Goal: Navigation & Orientation: Understand site structure

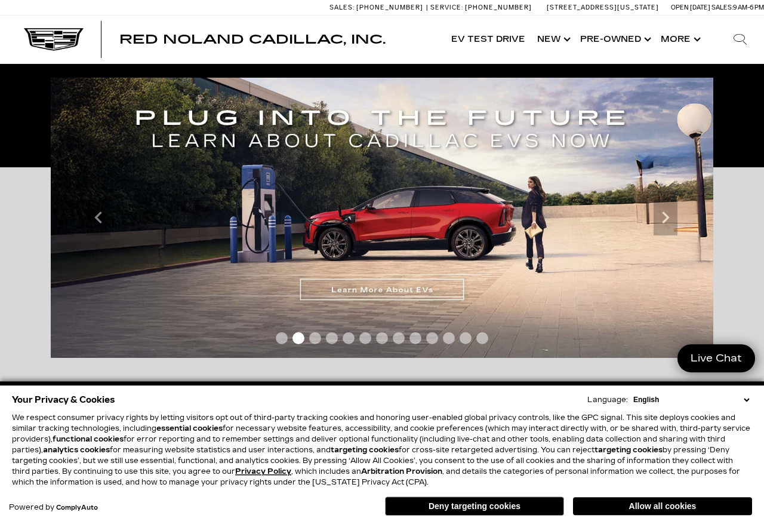
click at [45, 245] on div "Important Information Hide Information *Where allowed under state law." at bounding box center [382, 307] width 681 height 280
click at [674, 211] on icon "Next" at bounding box center [666, 217] width 24 height 24
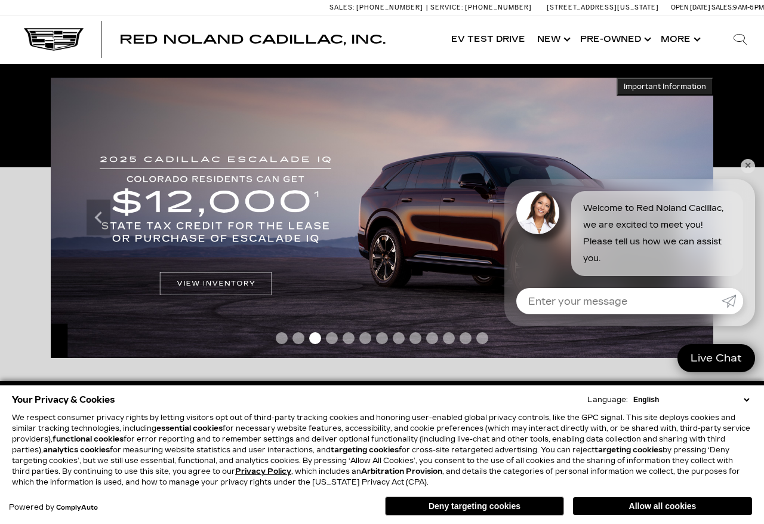
click at [752, 164] on link "✕" at bounding box center [748, 166] width 14 height 14
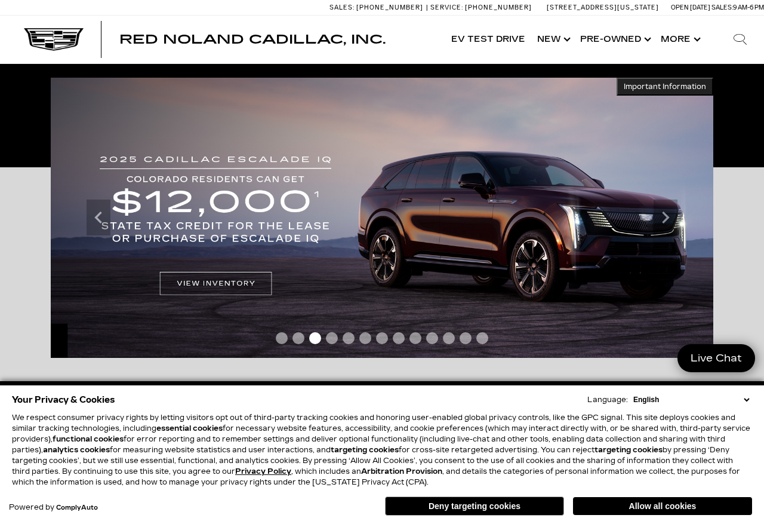
click at [672, 220] on icon "Next" at bounding box center [666, 217] width 24 height 24
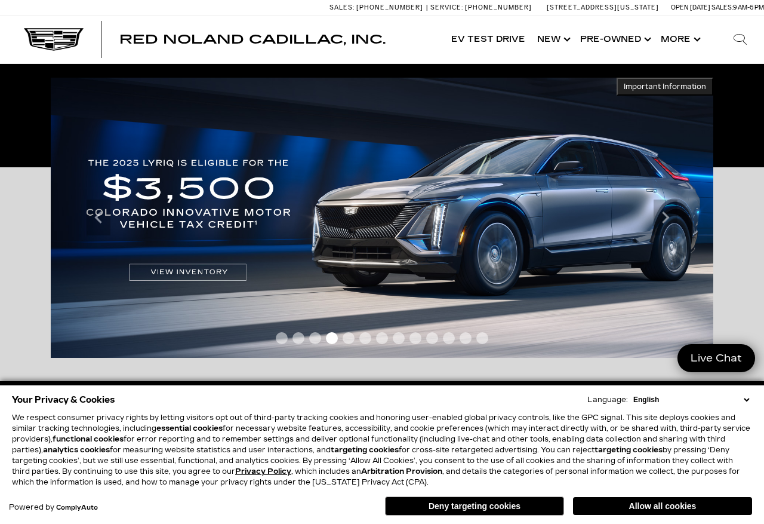
click at [671, 214] on icon "Next" at bounding box center [666, 217] width 24 height 24
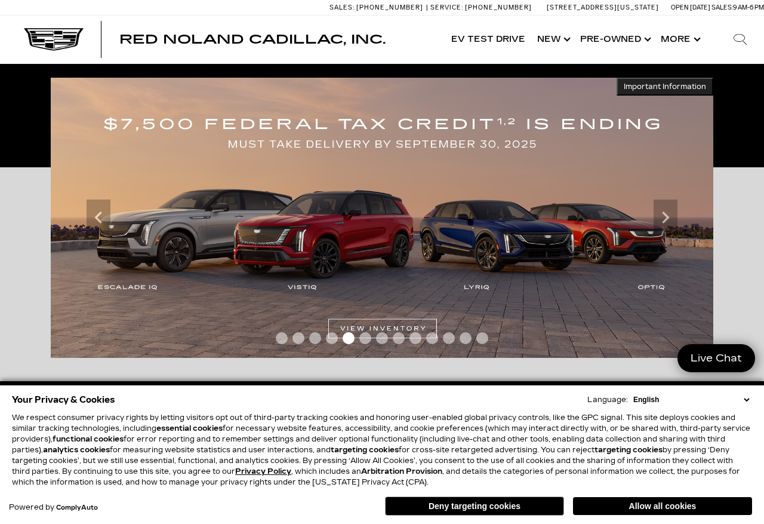
click at [676, 214] on icon "Next" at bounding box center [666, 217] width 24 height 24
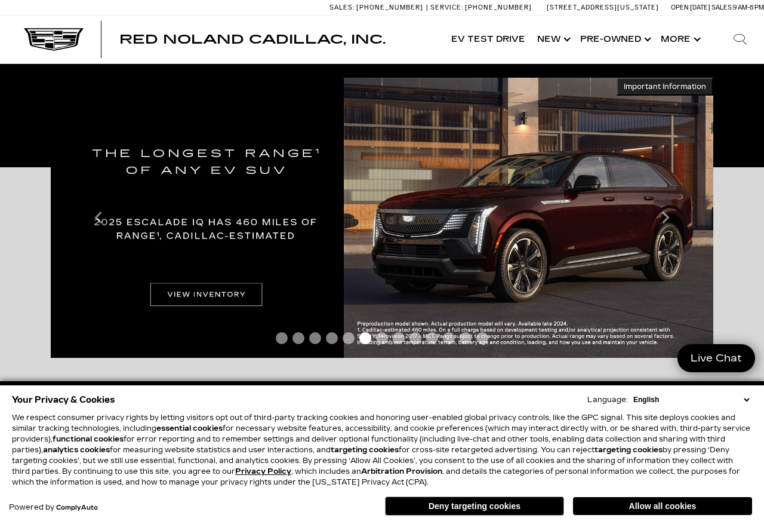
click at [673, 217] on icon "Next" at bounding box center [666, 217] width 24 height 24
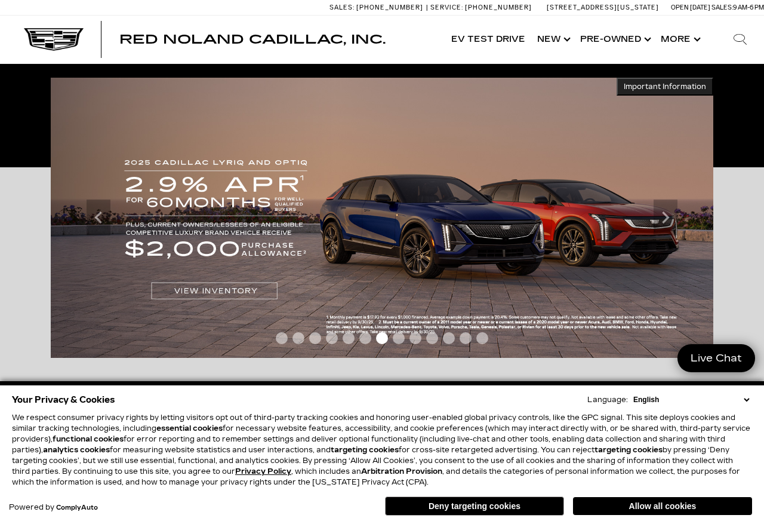
click at [671, 215] on icon "Next" at bounding box center [666, 217] width 24 height 24
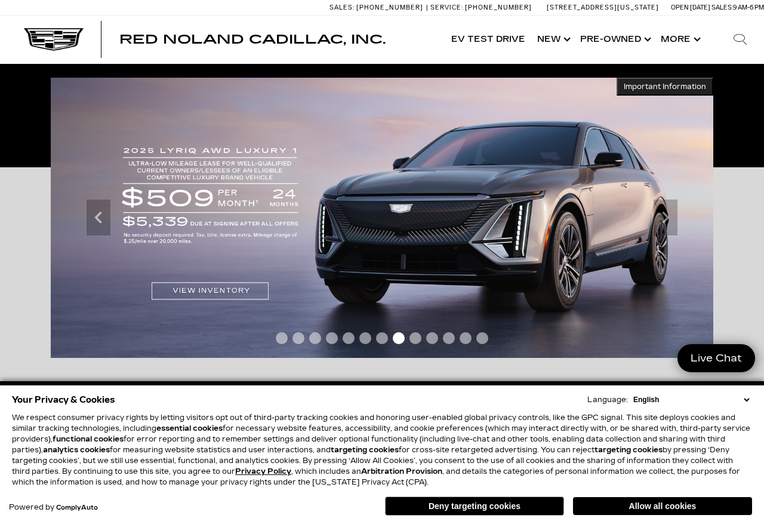
click at [672, 214] on icon "Next" at bounding box center [666, 217] width 24 height 24
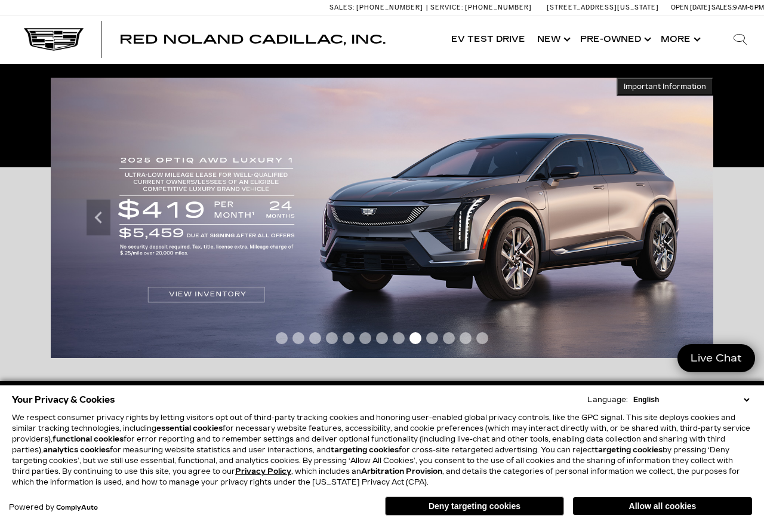
click at [671, 214] on icon "Next" at bounding box center [666, 217] width 24 height 24
